Goal: Participate in discussion: Engage in conversation with other users on a specific topic

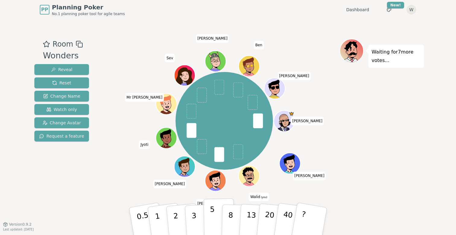
click at [214, 217] on button "5" at bounding box center [219, 221] width 31 height 46
click at [260, 196] on span "(you)" at bounding box center [263, 197] width 7 height 3
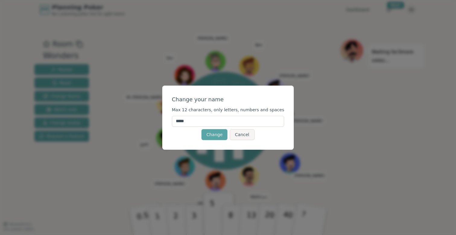
click at [197, 121] on input "*****" at bounding box center [228, 121] width 113 height 11
paste input "text"
type input "****"
click at [247, 138] on button "Cancel" at bounding box center [242, 134] width 24 height 11
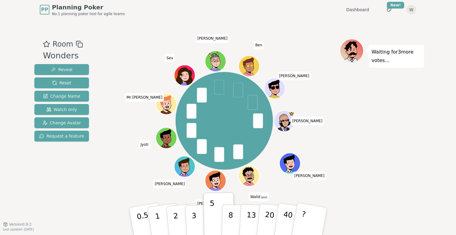
click at [351, 161] on div "Waiting for 3 more votes..." at bounding box center [382, 122] width 85 height 166
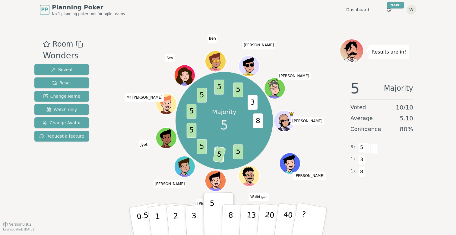
click at [133, 169] on div "Majority 5 8 5 3 5 5 5 5 5 5 5 3 [PERSON_NAME] [PERSON_NAME] (you) [PERSON_NAME…" at bounding box center [224, 121] width 231 height 143
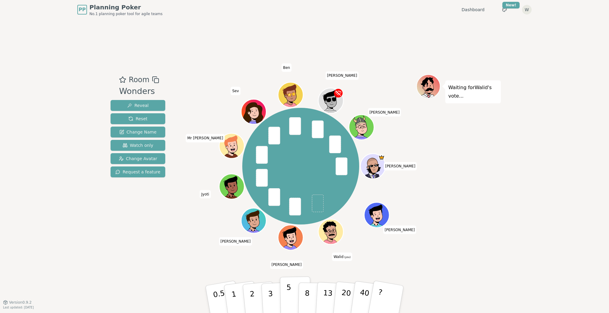
click at [295, 234] on button "5" at bounding box center [295, 299] width 31 height 46
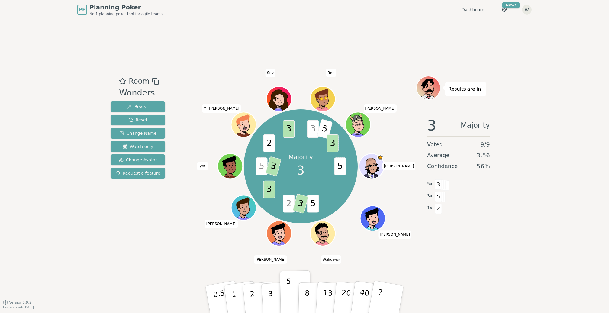
click at [272, 234] on span "[PERSON_NAME]" at bounding box center [270, 259] width 33 height 8
click at [273, 234] on span "[PERSON_NAME]" at bounding box center [270, 259] width 33 height 8
click at [272, 234] on span "[PERSON_NAME]" at bounding box center [270, 259] width 33 height 8
click at [212, 41] on div "Room Wonders Reveal Reset Change Name Watch only Change Avatar Request a featur…" at bounding box center [304, 160] width 392 height 283
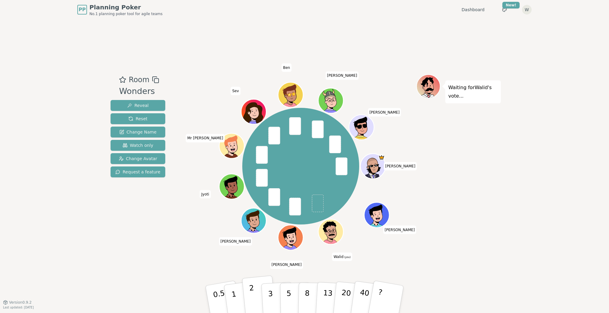
click at [253, 234] on p "2" at bounding box center [253, 299] width 8 height 33
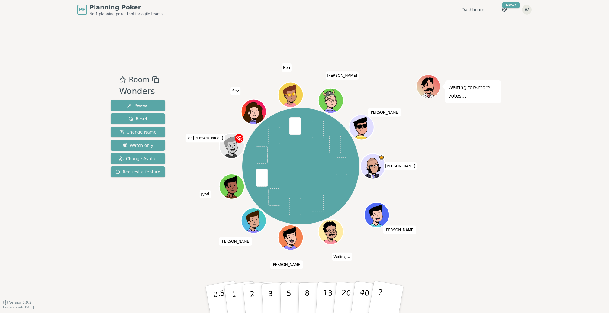
click at [254, 234] on div "Room Wonders Reveal Reset Change Name Watch only Change Avatar Request a featur…" at bounding box center [304, 160] width 392 height 283
click at [305, 234] on p "8" at bounding box center [306, 299] width 5 height 33
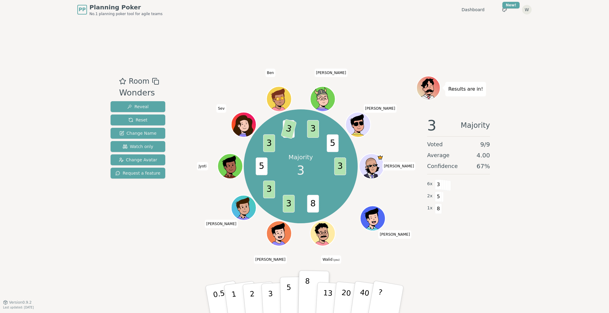
click at [290, 234] on p "5" at bounding box center [288, 299] width 5 height 33
